Goal: Transaction & Acquisition: Purchase product/service

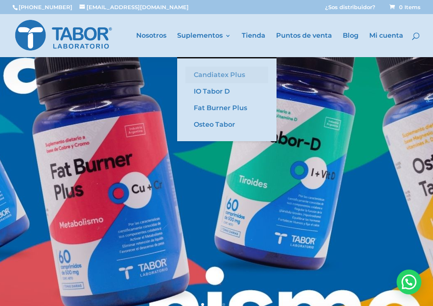
click at [209, 75] on link "Candiatex Plus" at bounding box center [226, 75] width 83 height 17
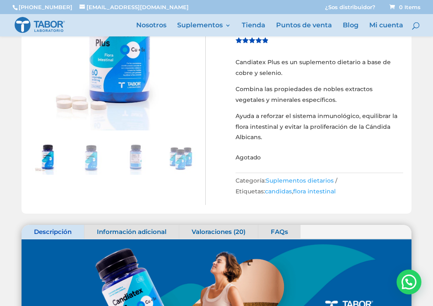
scroll to position [69, 0]
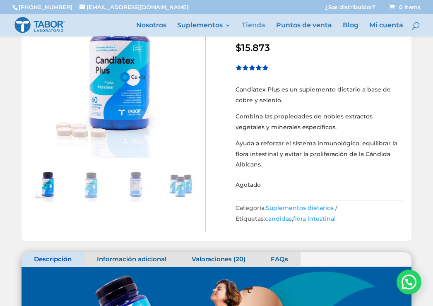
click at [252, 26] on link "Tienda" at bounding box center [254, 29] width 24 height 14
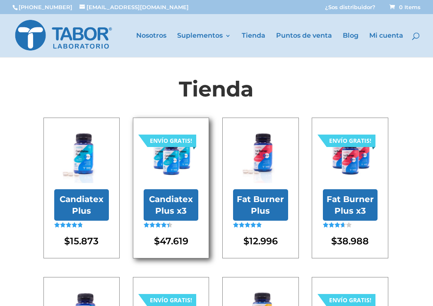
click at [168, 207] on h2 "Candiatex Plus x3" at bounding box center [171, 204] width 55 height 31
click at [179, 161] on img at bounding box center [171, 155] width 55 height 55
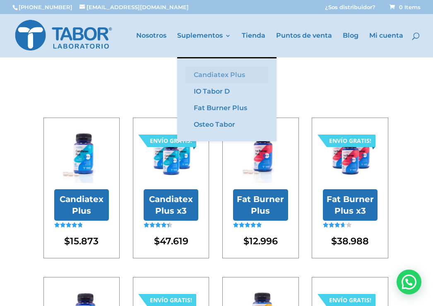
click at [213, 71] on link "Candiatex Plus" at bounding box center [226, 75] width 83 height 17
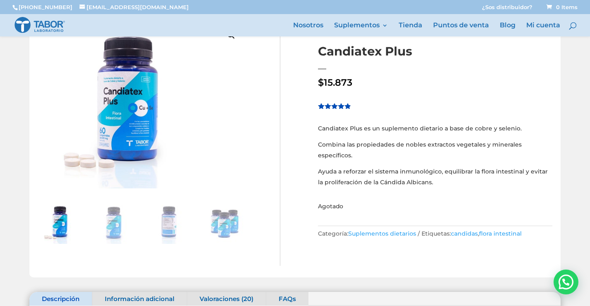
scroll to position [55, 0]
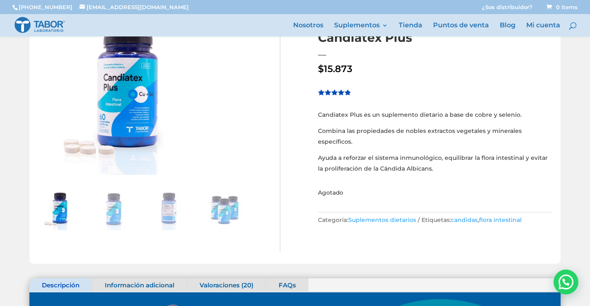
click at [55, 211] on img at bounding box center [58, 209] width 41 height 41
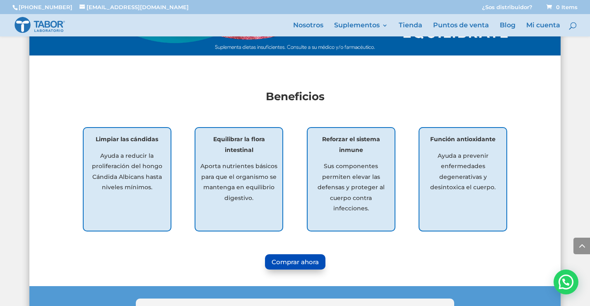
scroll to position [497, 0]
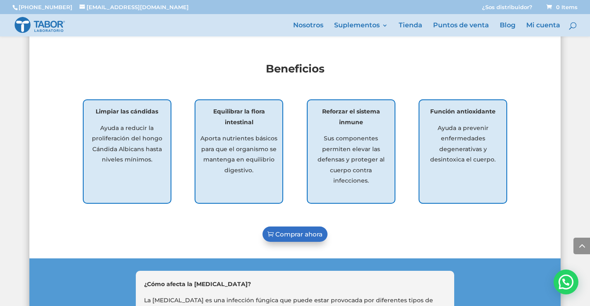
click at [291, 226] on link "Comprar ahora" at bounding box center [294, 233] width 65 height 15
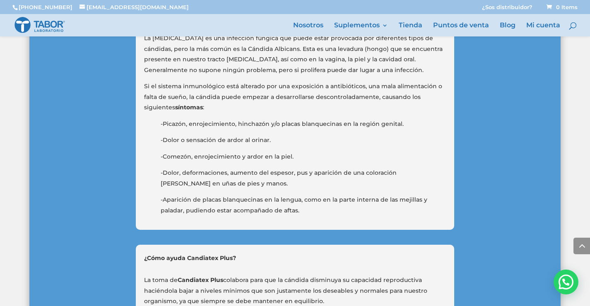
scroll to position [773, 0]
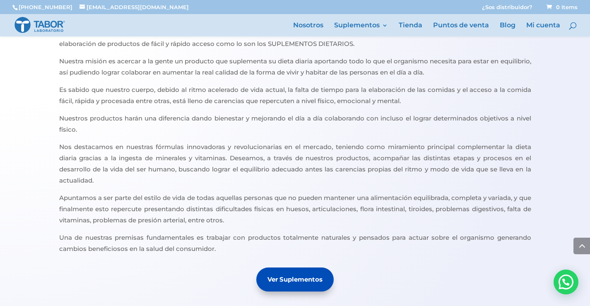
scroll to position [538, 0]
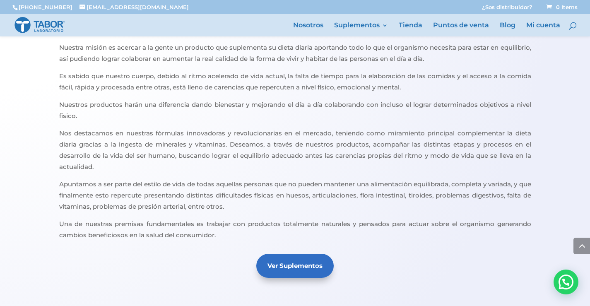
click at [287, 271] on link "Ver Suplementos" at bounding box center [294, 266] width 77 height 24
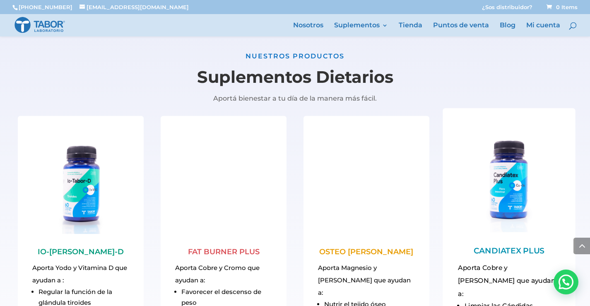
scroll to position [807, 0]
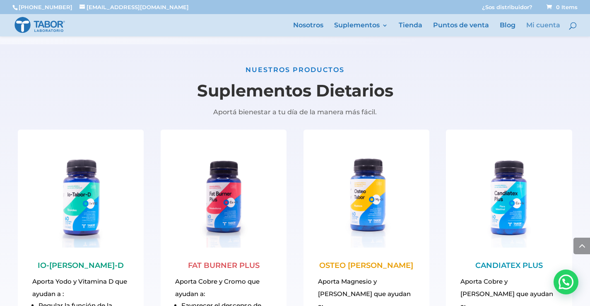
click at [554, 25] on link "Mi cuenta" at bounding box center [543, 29] width 34 height 14
click at [553, 25] on link "Mi cuenta" at bounding box center [543, 29] width 34 height 14
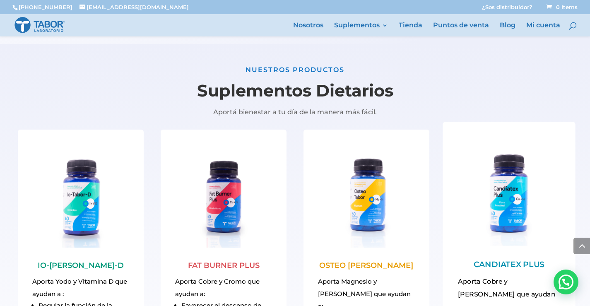
scroll to position [821, 0]
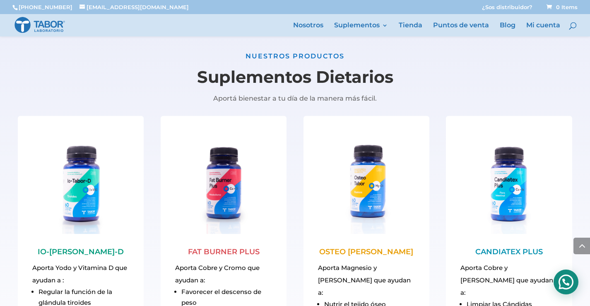
click at [561, 282] on div "Hola! Cómo puedo ayudarte?" at bounding box center [565, 281] width 25 height 25
